Goal: Transaction & Acquisition: Obtain resource

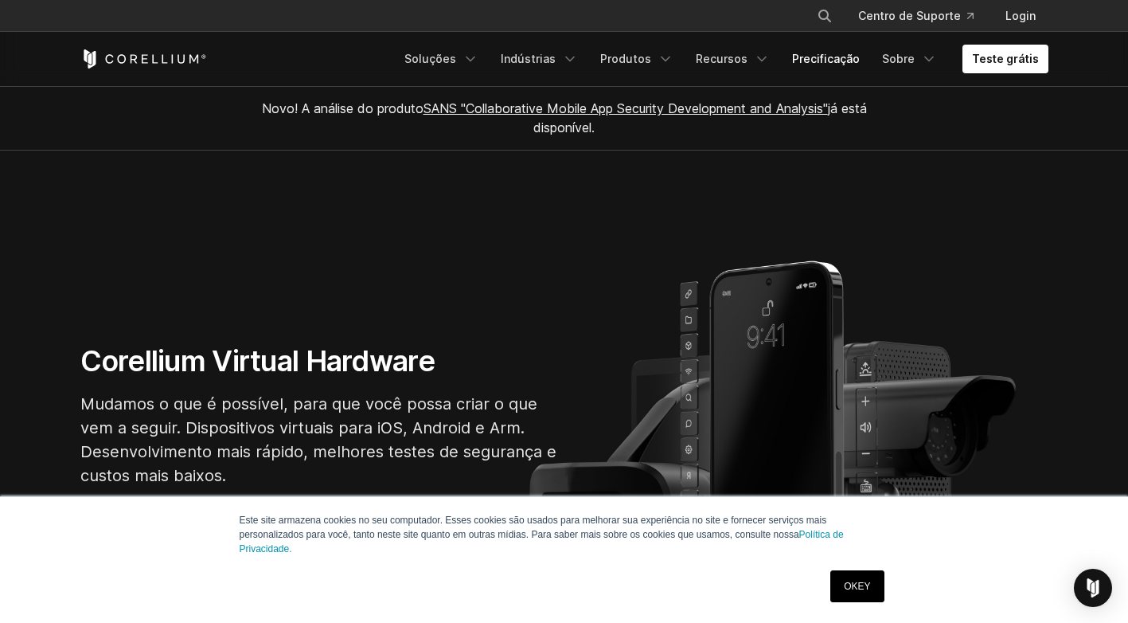
click at [847, 53] on link "Precificação" at bounding box center [826, 59] width 87 height 29
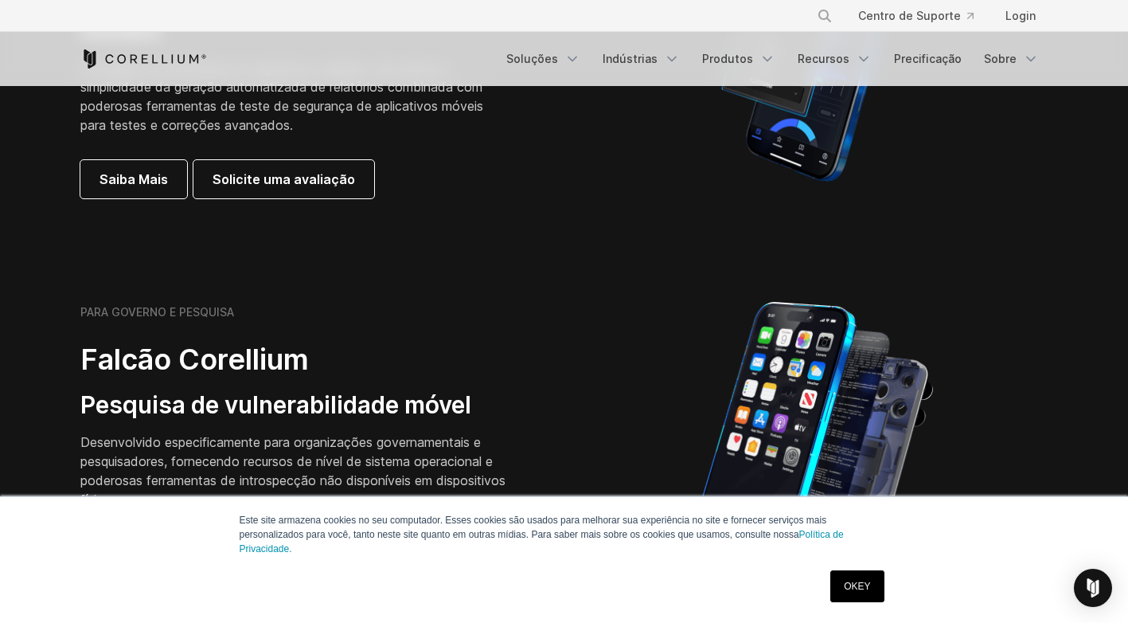
scroll to position [557, 0]
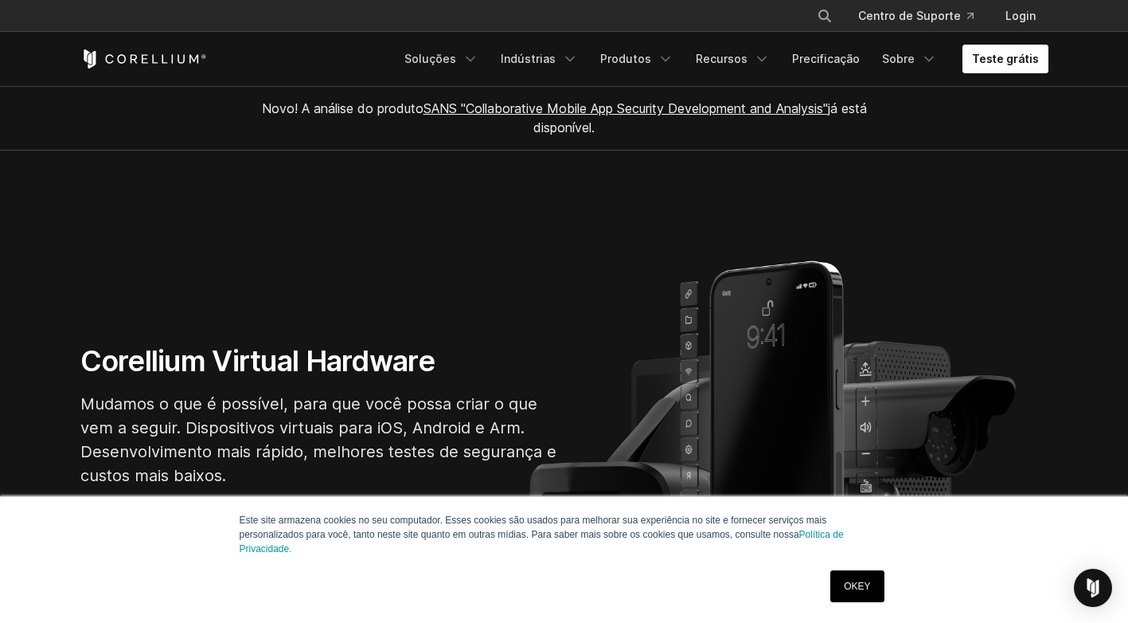
click at [1006, 66] on link "Teste grátis" at bounding box center [1006, 59] width 86 height 29
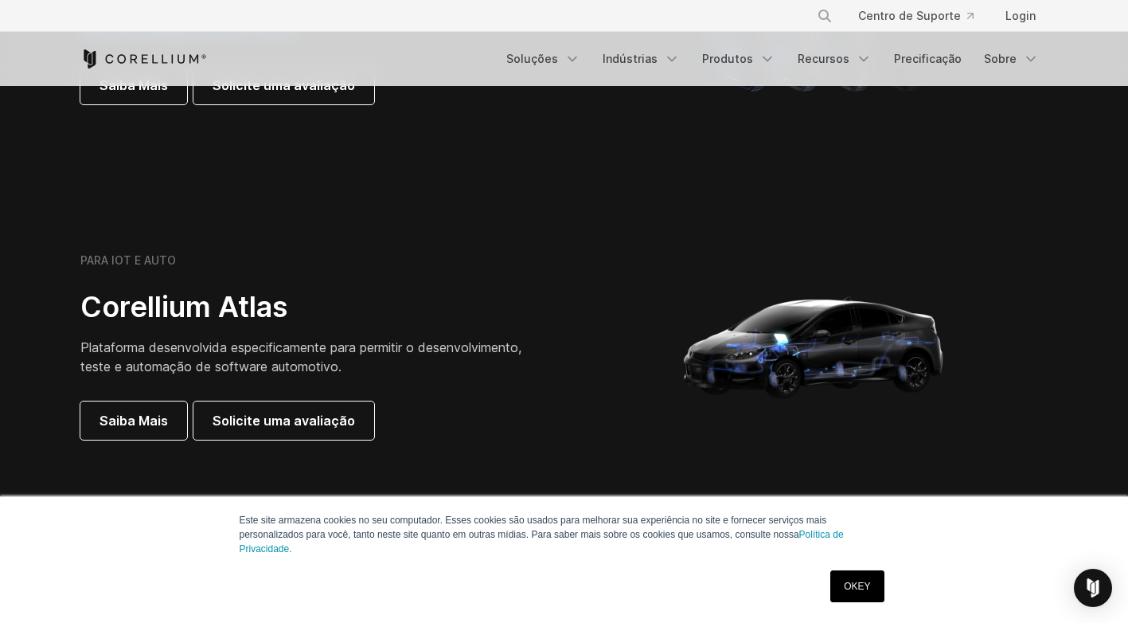
scroll to position [1354, 0]
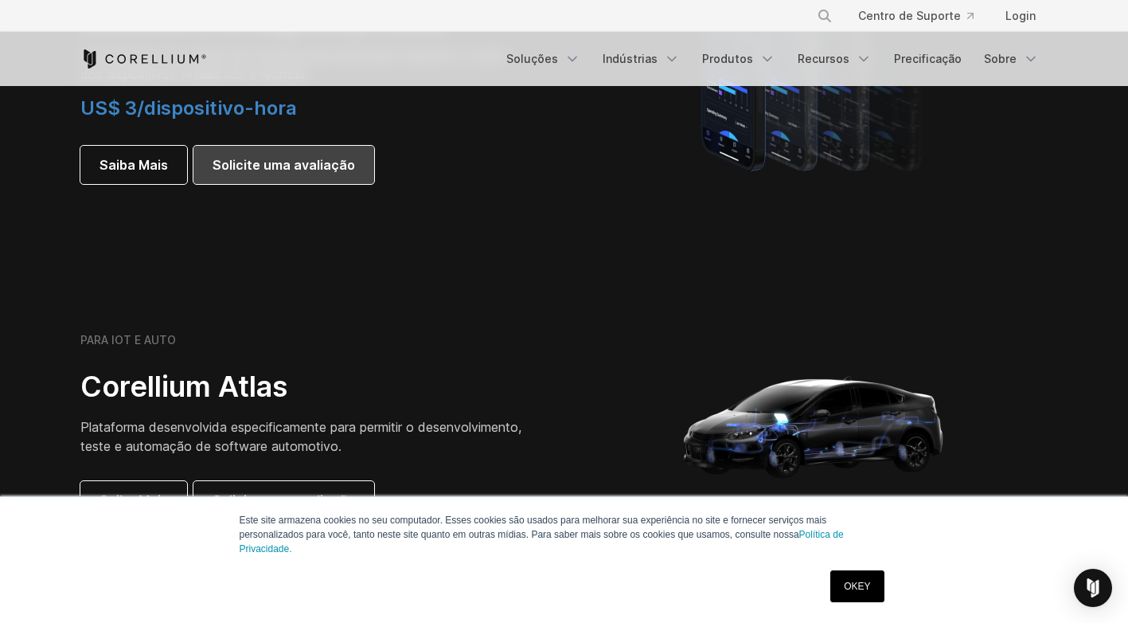
click at [295, 159] on span "Solicite uma avaliação" at bounding box center [284, 164] width 143 height 19
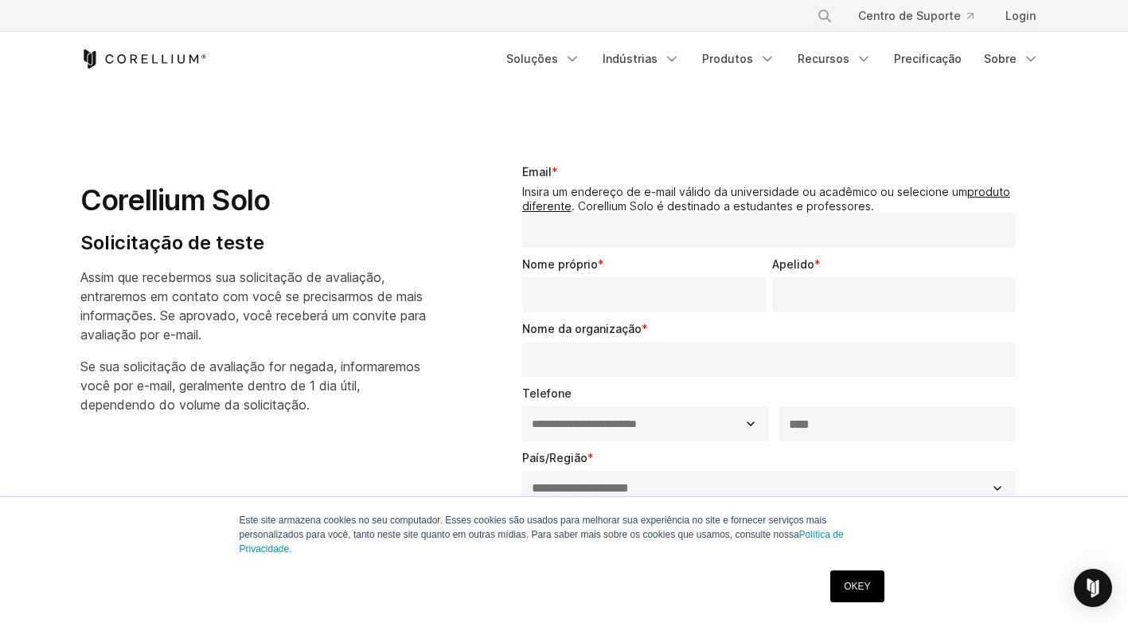
select select "**"
